Goal: Task Accomplishment & Management: Use online tool/utility

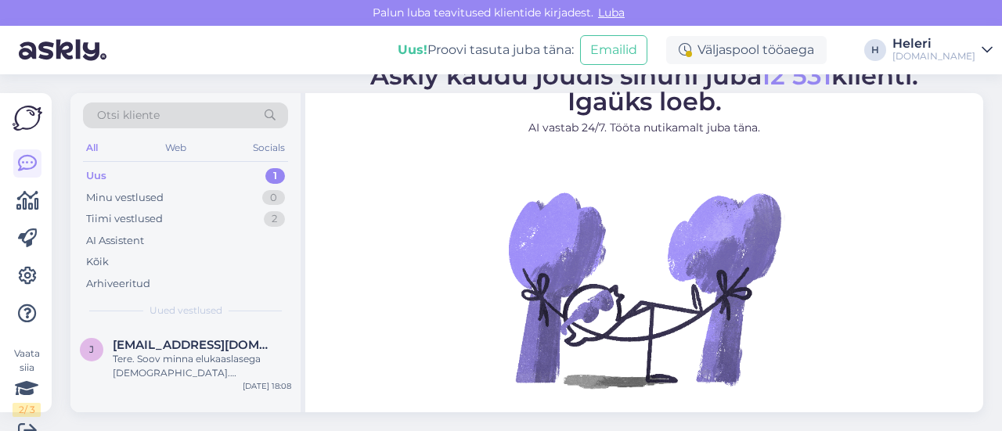
click at [211, 115] on div "Otsi kliente" at bounding box center [185, 116] width 205 height 26
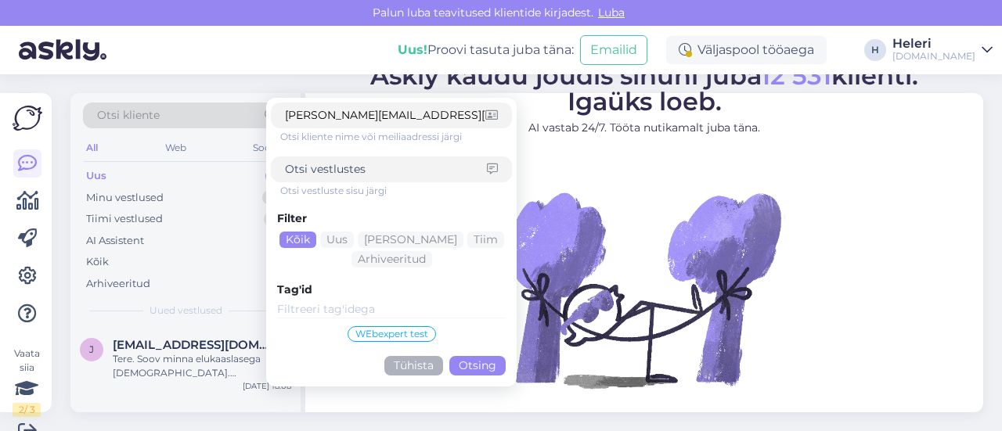
type input "[PERSON_NAME][EMAIL_ADDRESS][DOMAIN_NAME]"
click at [479, 359] on button "Otsing" at bounding box center [477, 366] width 56 height 20
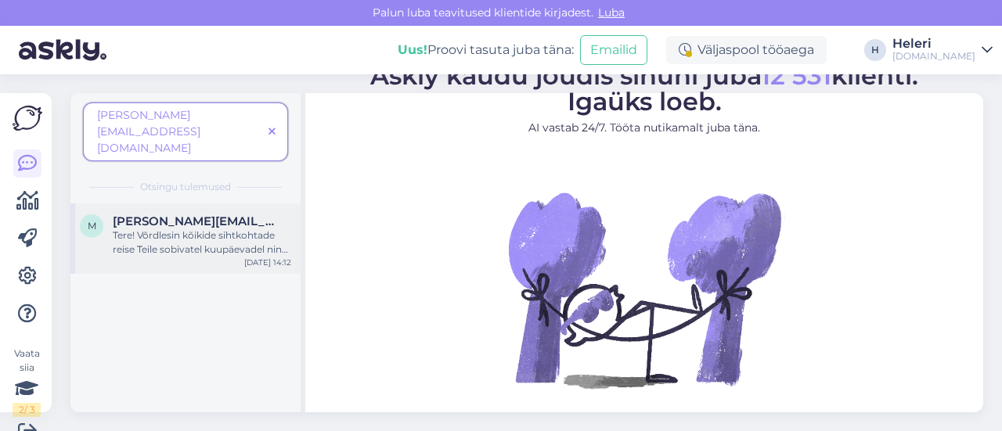
click at [191, 229] on div "Tere! Võrdlesin kõikide sihtkohtade reise Teile sobivatel kuupäevadel ning para…" at bounding box center [202, 243] width 178 height 28
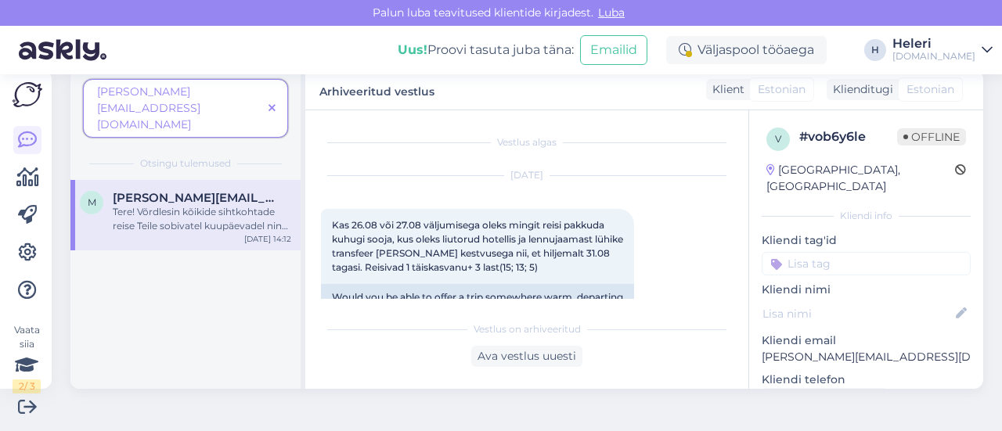
scroll to position [180, 0]
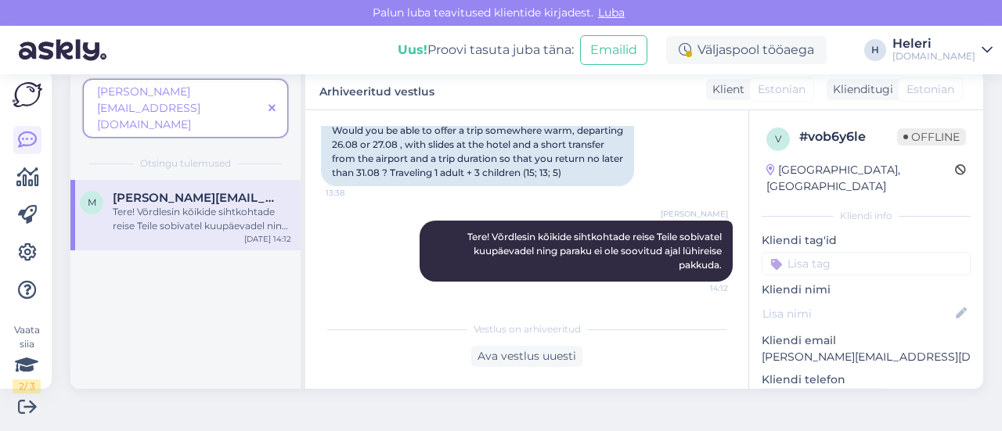
click at [274, 103] on icon at bounding box center [271, 108] width 7 height 11
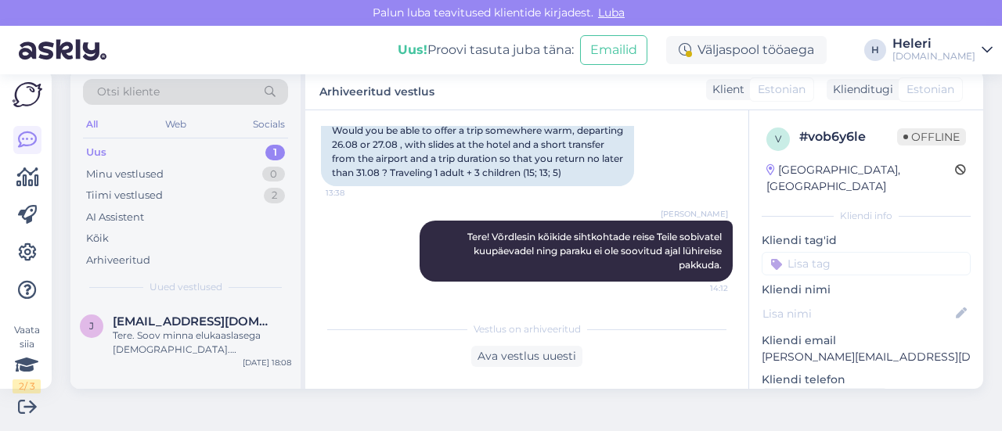
click at [140, 92] on span "Otsi kliente" at bounding box center [128, 92] width 63 height 16
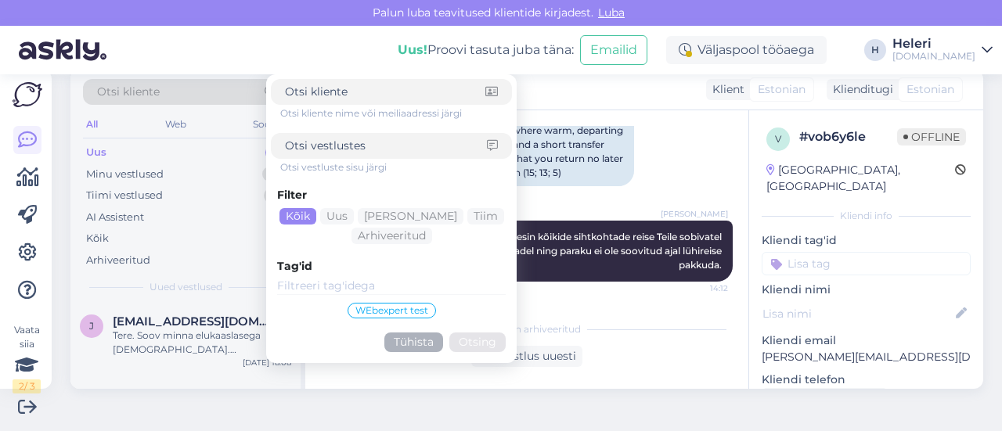
paste input "Merle.joumees@mail.ee"
type input "Merle.joumees@mail.ee"
click at [477, 344] on button "Otsing" at bounding box center [477, 343] width 56 height 20
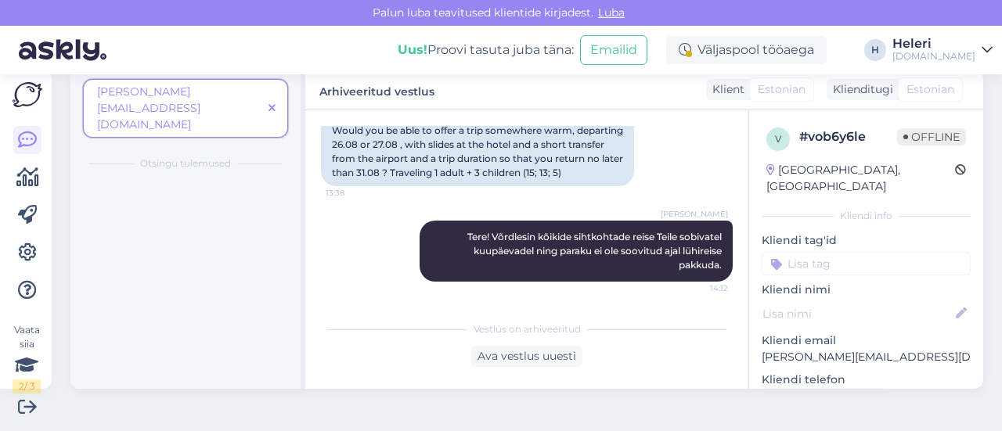
click at [949, 45] on div "Heleri" at bounding box center [933, 44] width 83 height 13
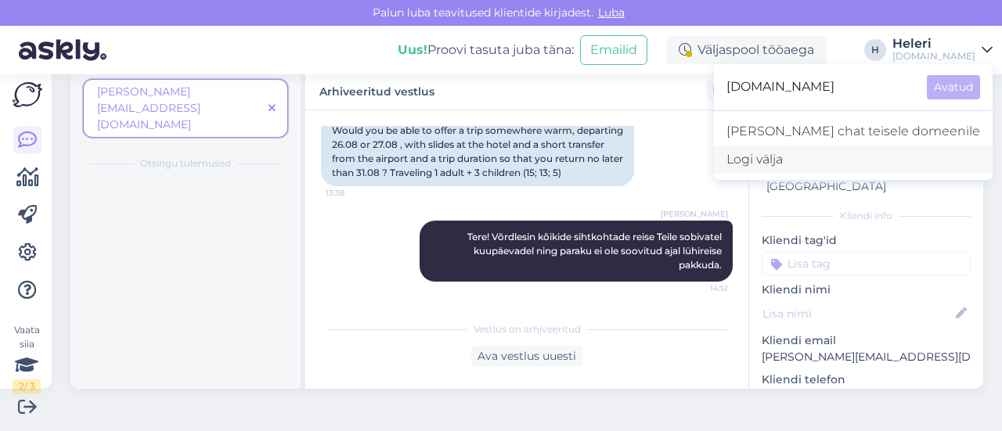
click at [850, 164] on div "Logi välja" at bounding box center [853, 160] width 279 height 28
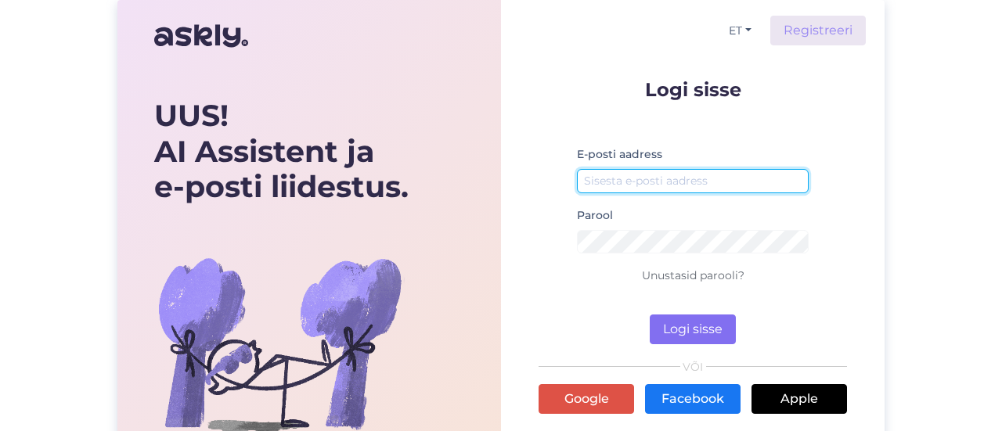
type input "[EMAIL_ADDRESS][DOMAIN_NAME]"
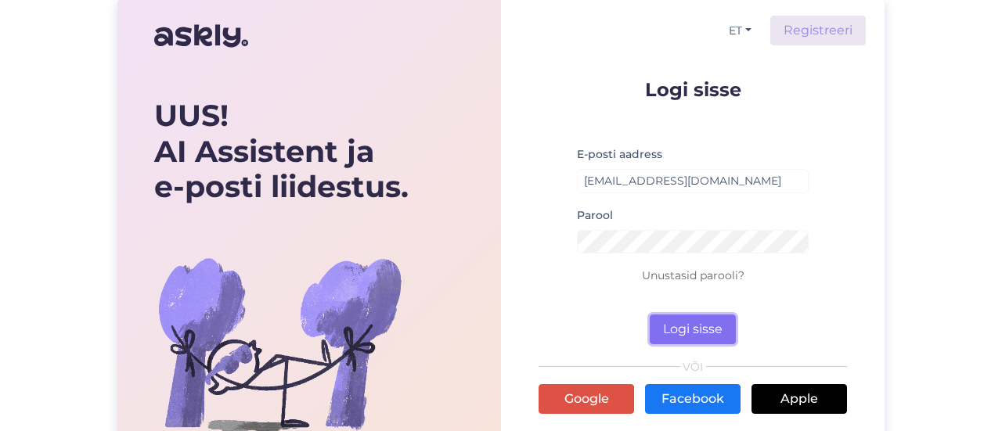
click at [706, 323] on button "Logi sisse" at bounding box center [693, 330] width 86 height 30
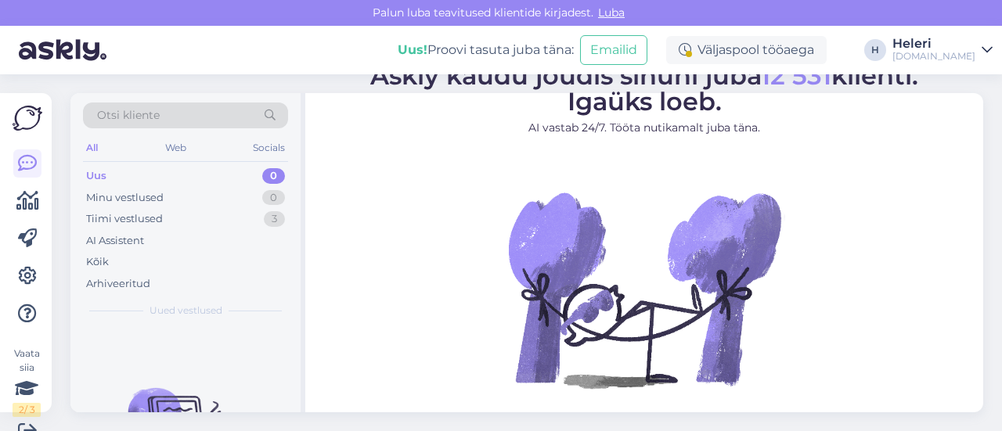
click at [152, 117] on span "Otsi kliente" at bounding box center [128, 115] width 63 height 16
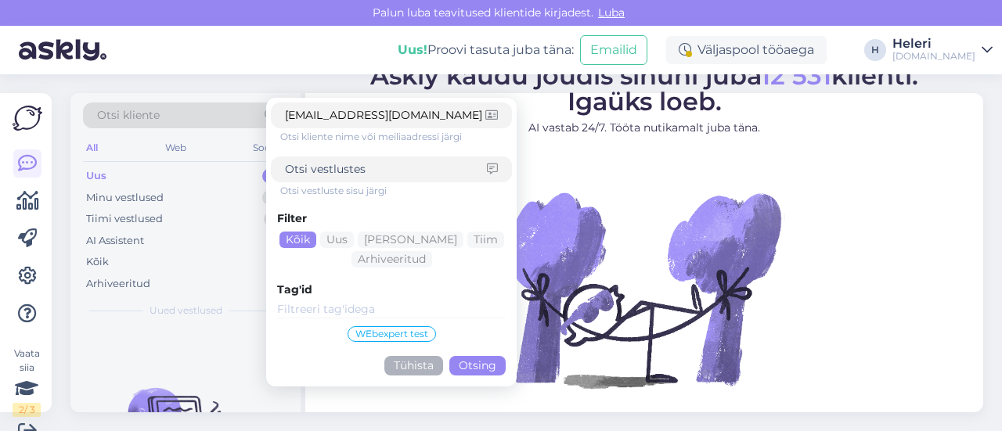
type input "[EMAIL_ADDRESS][DOMAIN_NAME]"
click at [474, 362] on button "Otsing" at bounding box center [477, 366] width 56 height 20
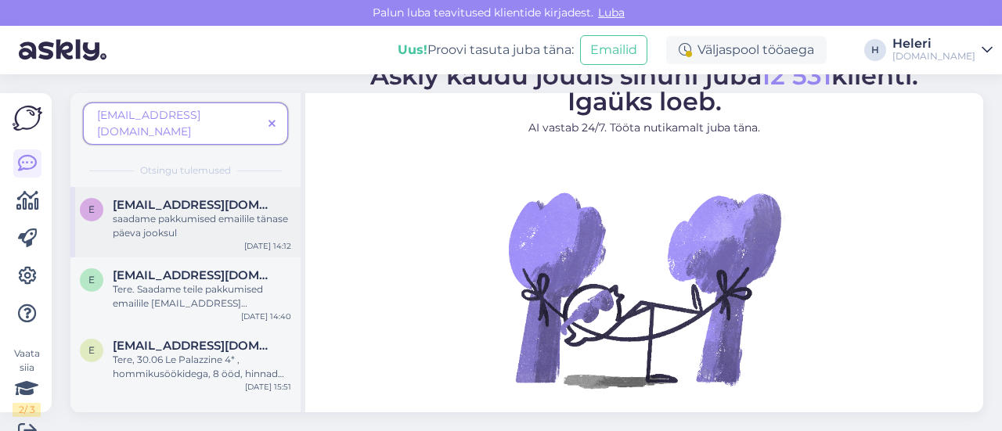
click at [172, 212] on div "saadame pakkumised emailile tänase päeva jooksul" at bounding box center [202, 226] width 178 height 28
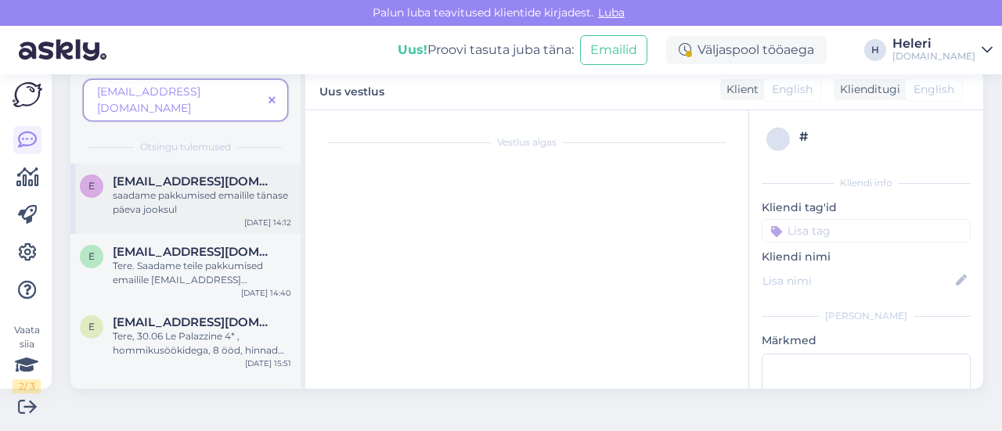
scroll to position [492, 0]
